Goal: Information Seeking & Learning: Learn about a topic

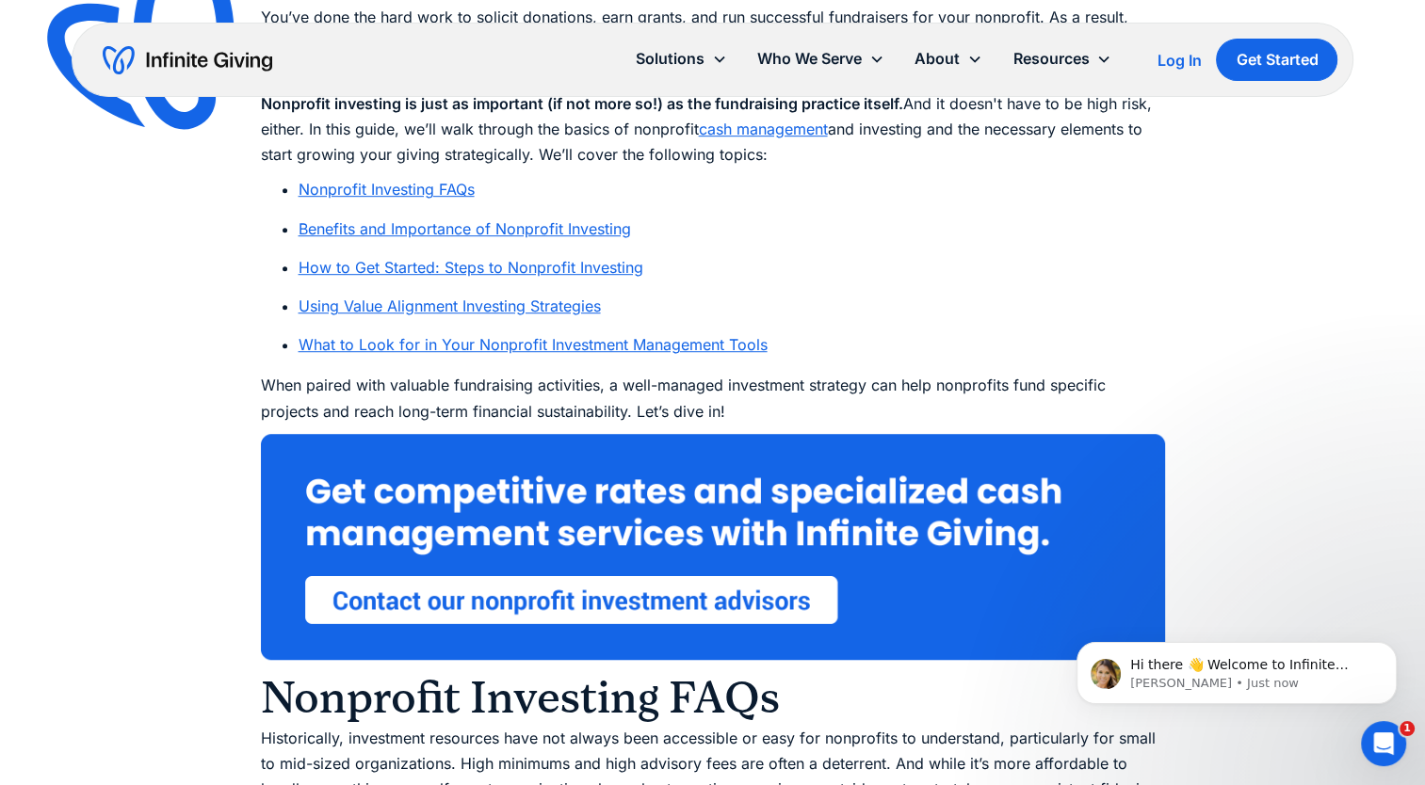
scroll to position [1125, 0]
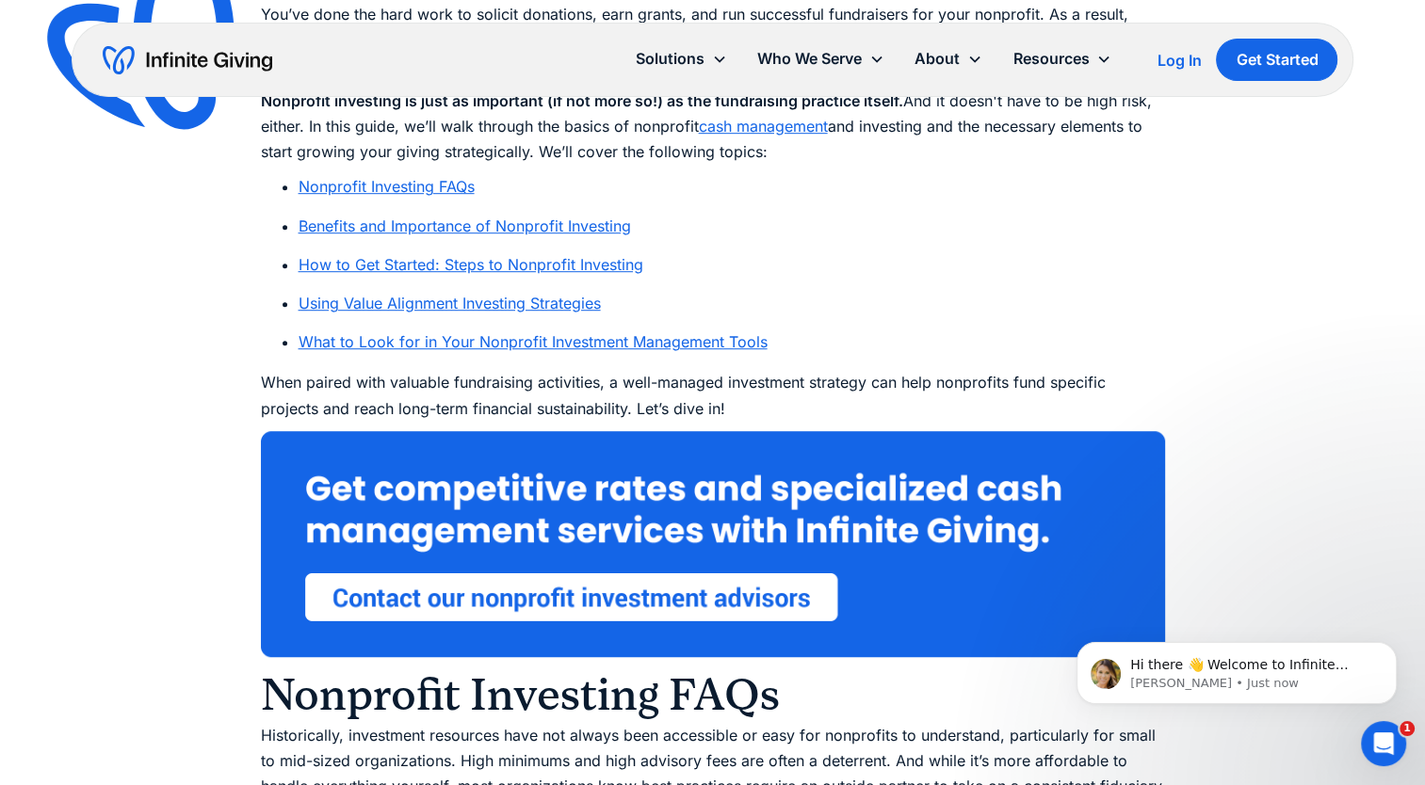
click at [581, 265] on link "How to Get Started: Steps to Nonprofit Investing" at bounding box center [470, 264] width 345 height 19
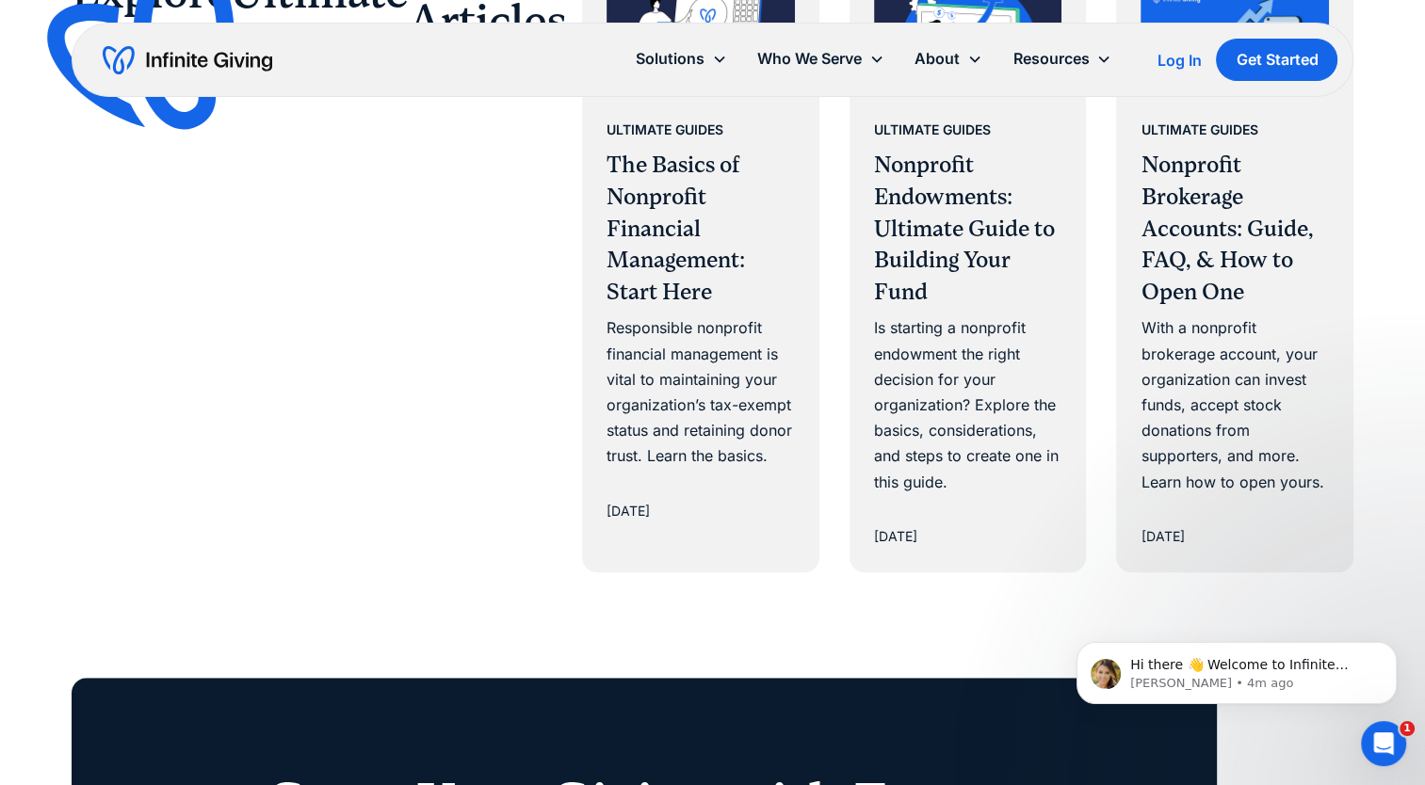
scroll to position [15314, 0]
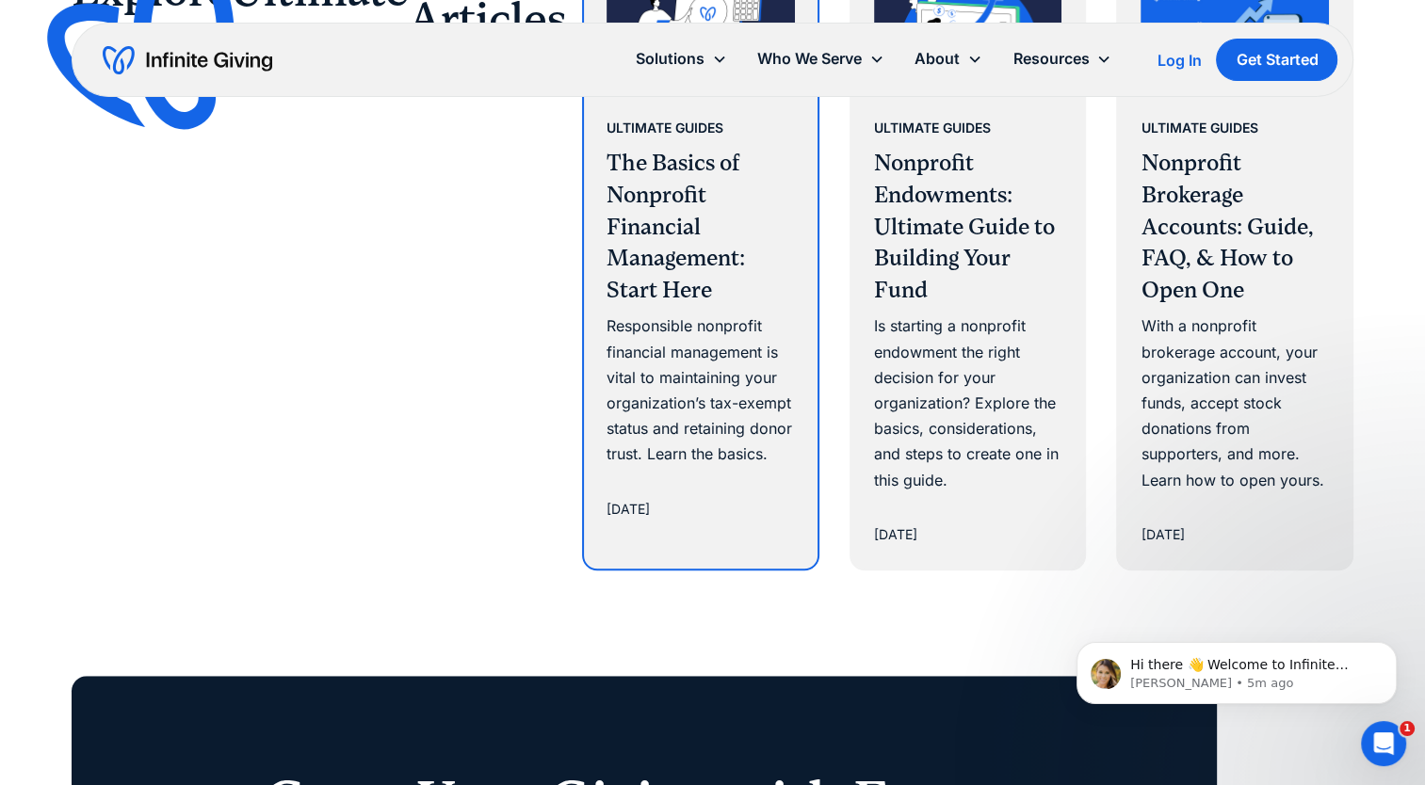
click at [659, 230] on h3 "The Basics of Nonprofit Financial Management: Start Here" at bounding box center [700, 227] width 188 height 158
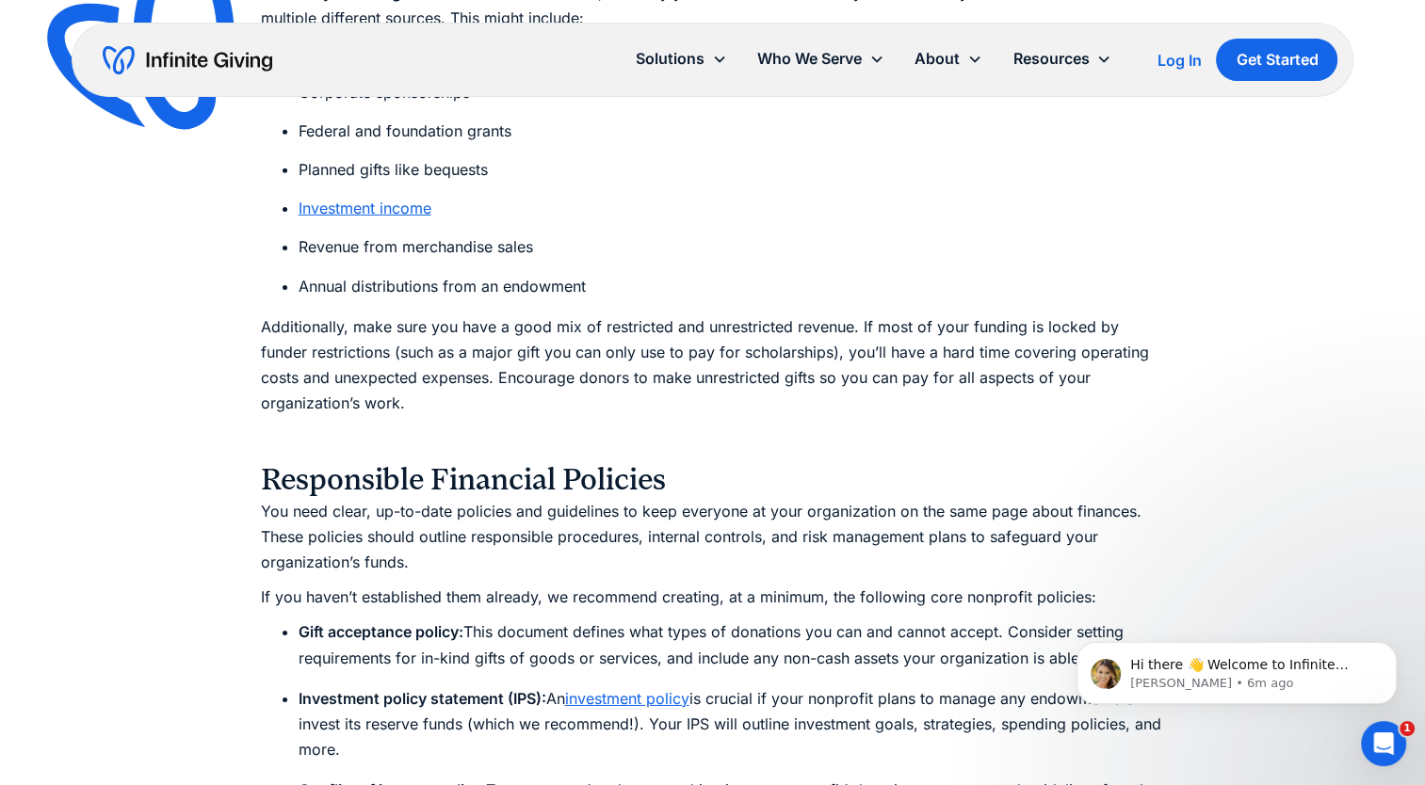
scroll to position [6037, 0]
